Goal: Find specific page/section: Find specific page/section

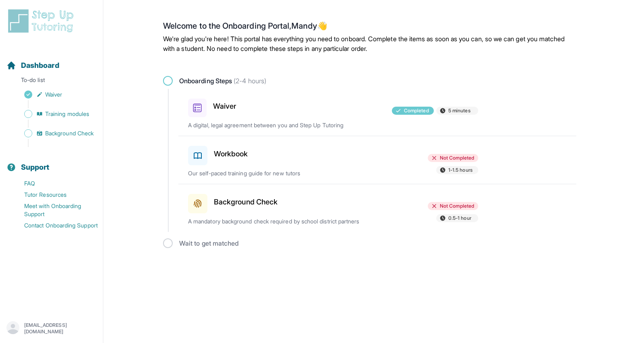
click at [240, 157] on h3 "Workbook" at bounding box center [231, 153] width 34 height 11
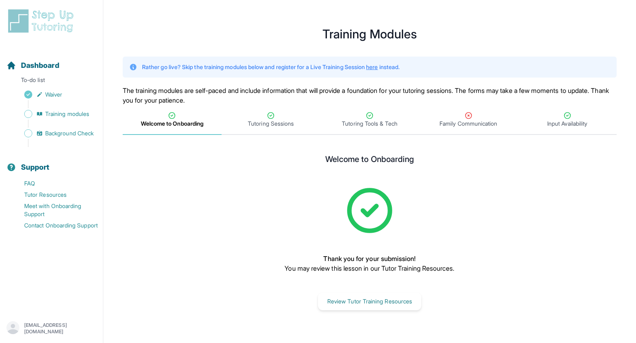
scroll to position [10, 0]
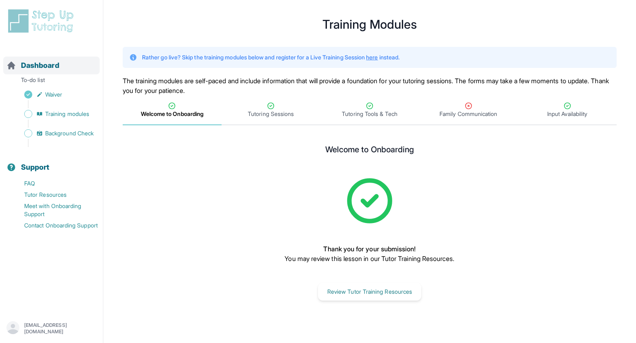
click at [46, 65] on span "Dashboard" at bounding box center [40, 65] width 38 height 11
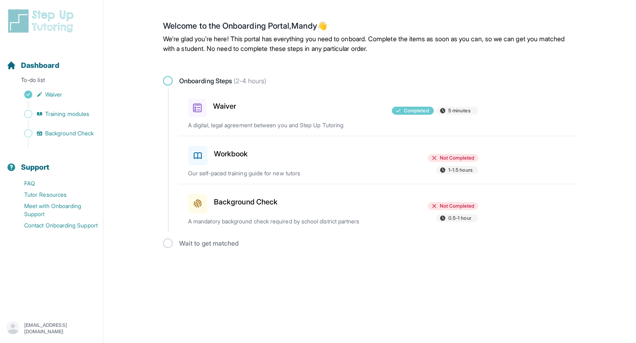
click at [303, 164] on div at bounding box center [333, 153] width 94 height 23
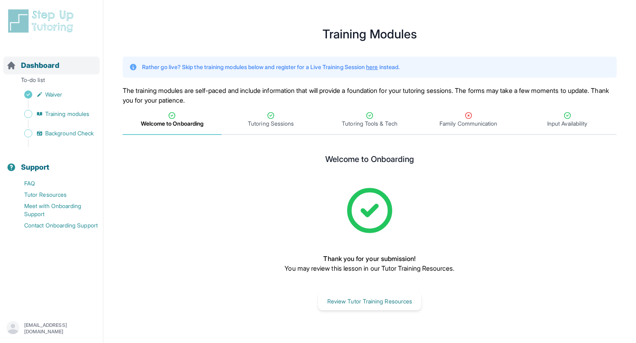
click at [46, 68] on span "Dashboard" at bounding box center [40, 65] width 38 height 11
